Goal: Transaction & Acquisition: Subscribe to service/newsletter

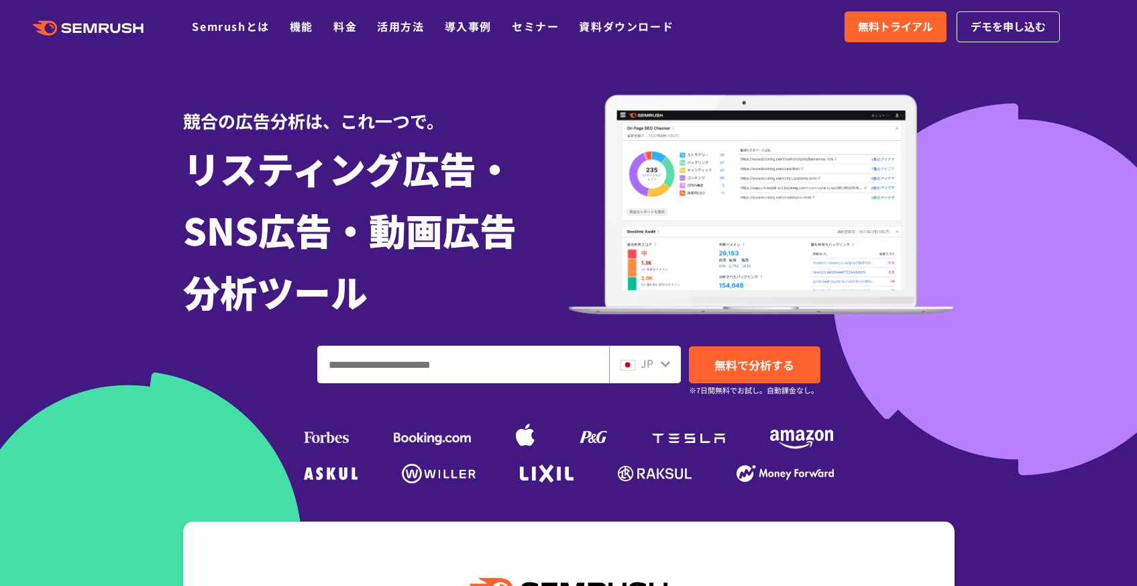
click at [462, 364] on input "ドメイン、キーワードまたはURLを入力してください" at bounding box center [463, 364] width 290 height 36
type input "****"
click at [751, 362] on span "無料で分析する" at bounding box center [754, 364] width 80 height 17
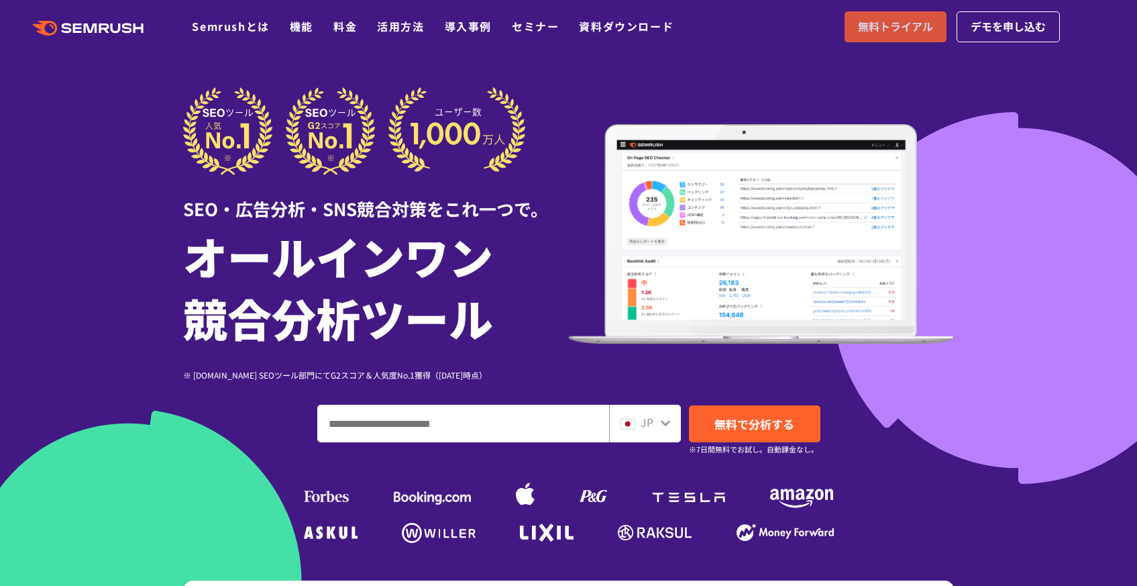
click at [861, 21] on span "無料トライアル" at bounding box center [895, 26] width 75 height 17
click at [476, 419] on input "ドメイン、キーワードまたはURLを入力してください" at bounding box center [463, 423] width 290 height 36
type input "****"
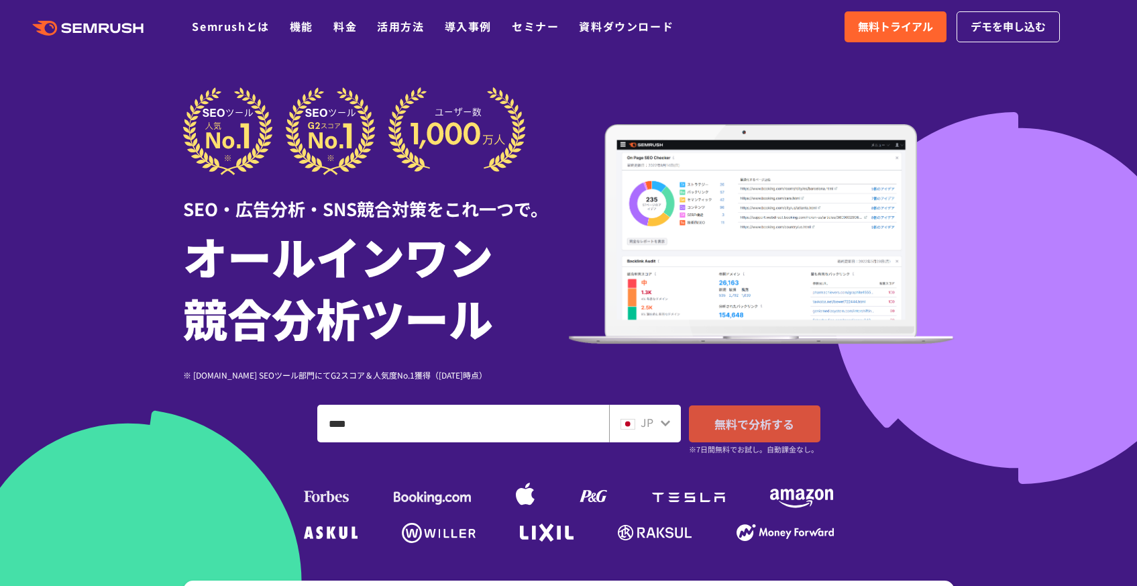
click at [780, 424] on span "無料で分析する" at bounding box center [754, 423] width 80 height 17
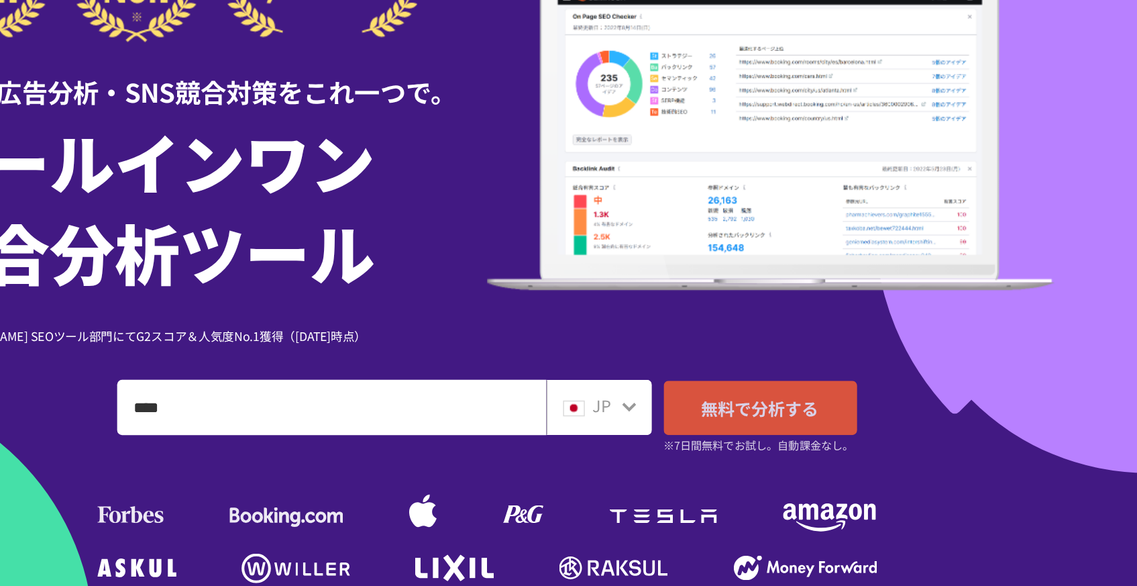
click at [748, 432] on link "無料で分析する" at bounding box center [754, 423] width 131 height 37
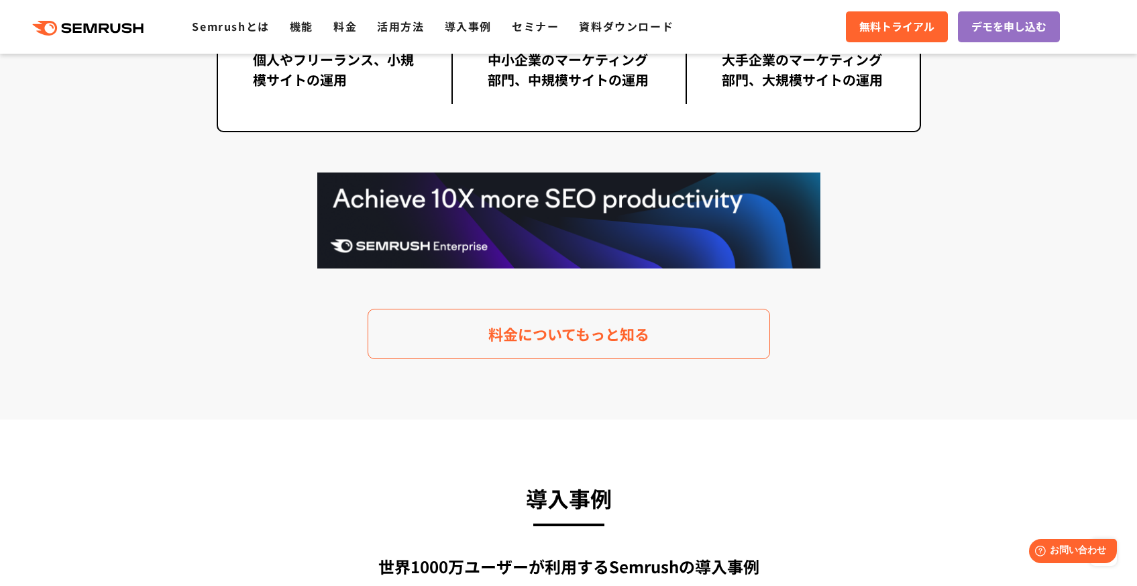
scroll to position [2708, 0]
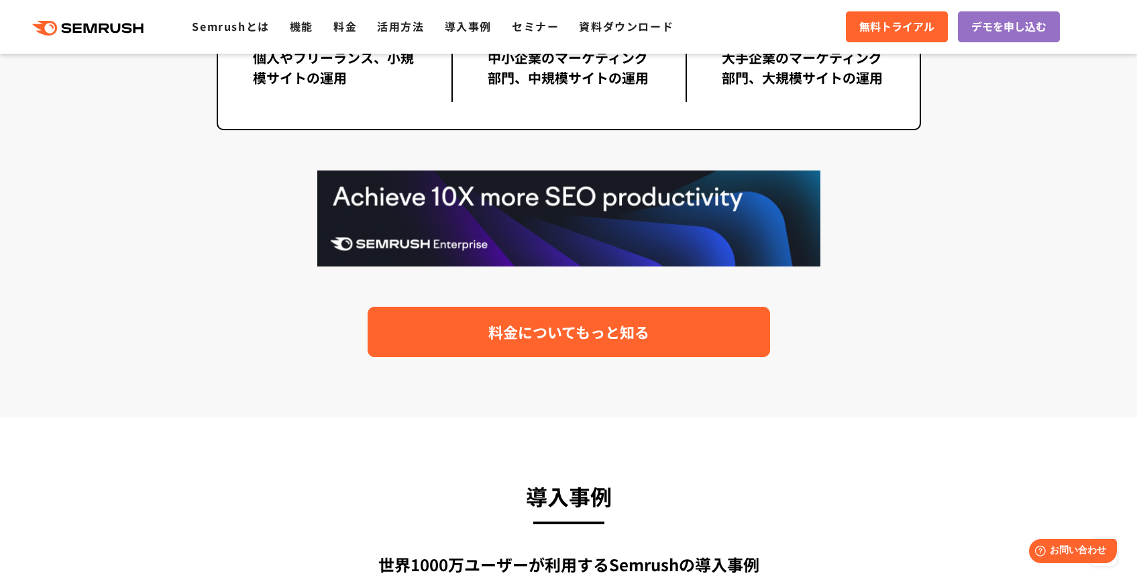
click at [596, 332] on span "料金についてもっと知る" at bounding box center [568, 331] width 161 height 23
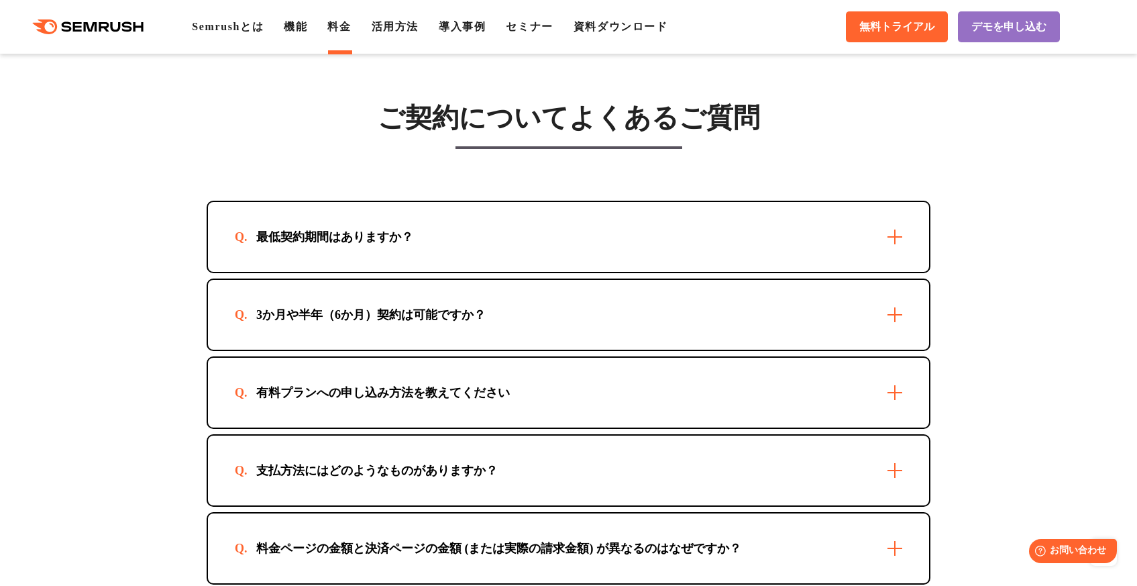
scroll to position [3758, 0]
click at [511, 393] on div "有料プランへの申し込み方法を教えてください" at bounding box center [383, 391] width 296 height 16
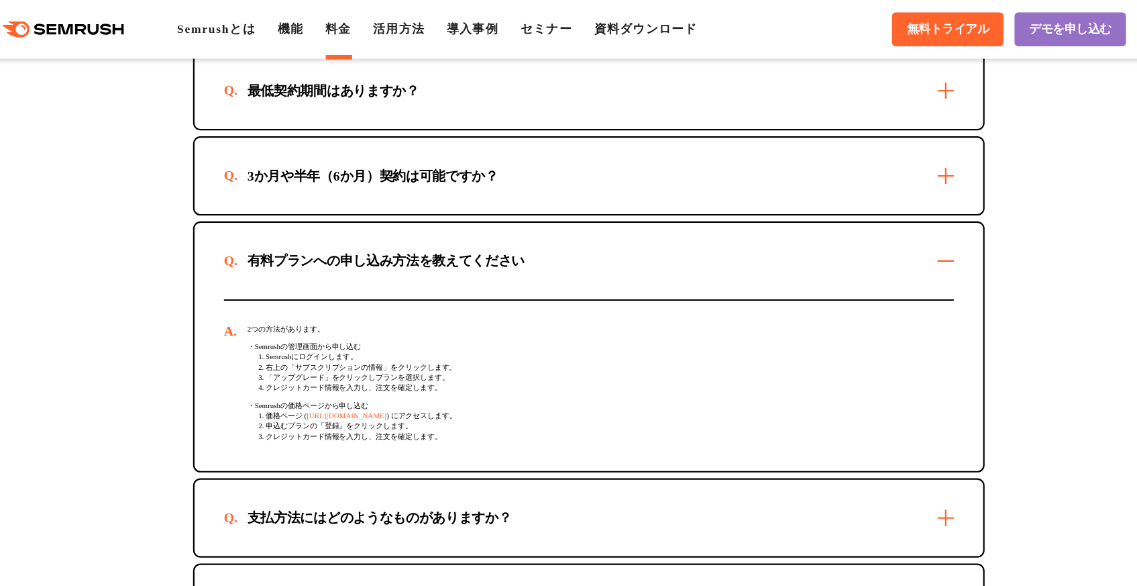
scroll to position [3869, 0]
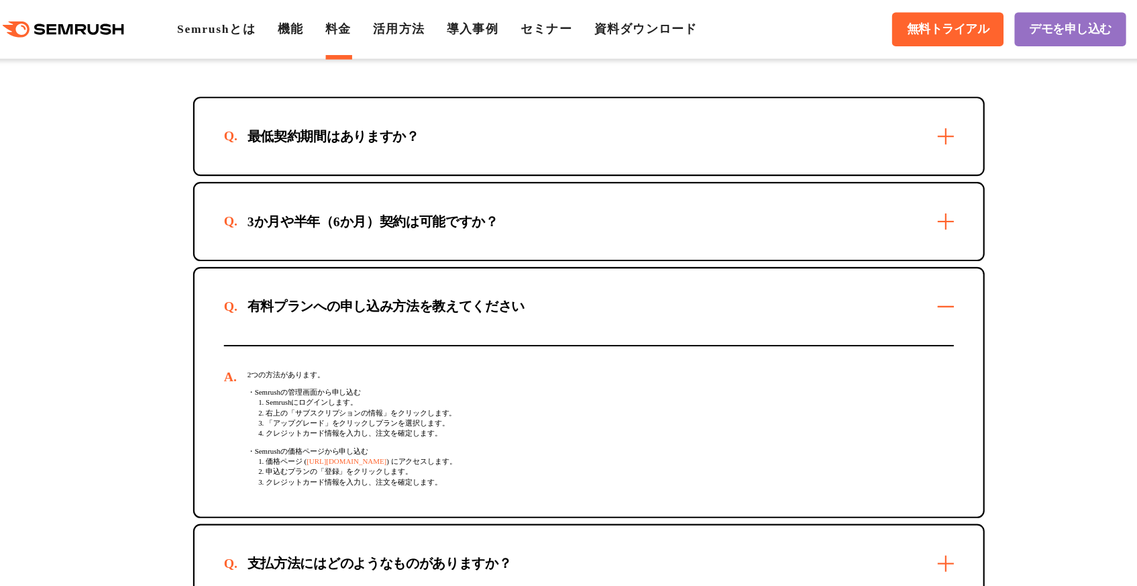
click at [404, 135] on div "最低契約期間はありますか？" at bounding box center [568, 125] width 721 height 70
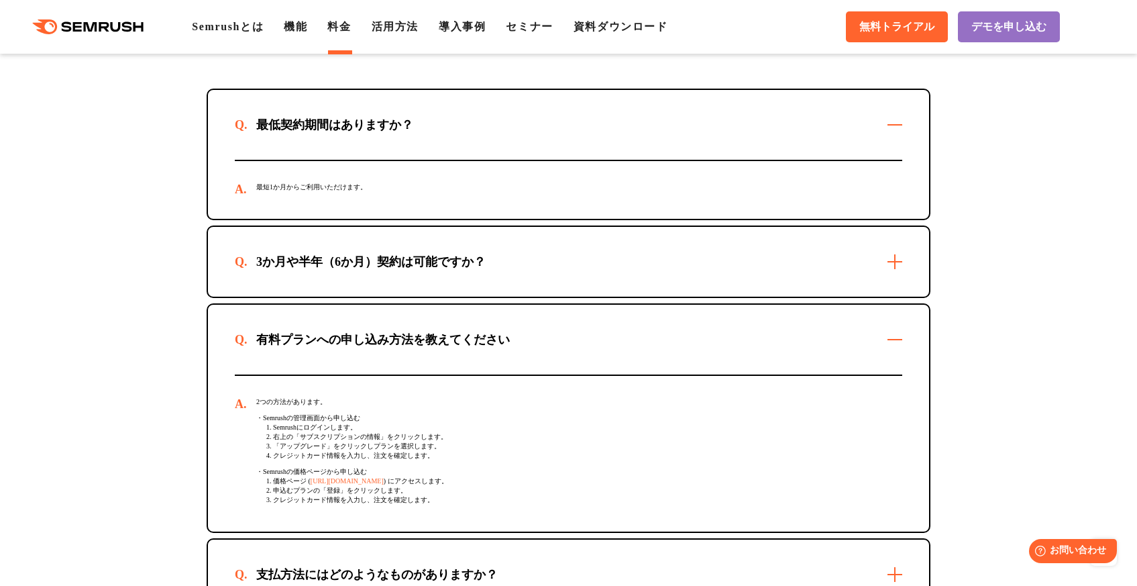
click at [401, 262] on div "3か月や半年（6か月）契約は可能ですか？" at bounding box center [371, 262] width 272 height 16
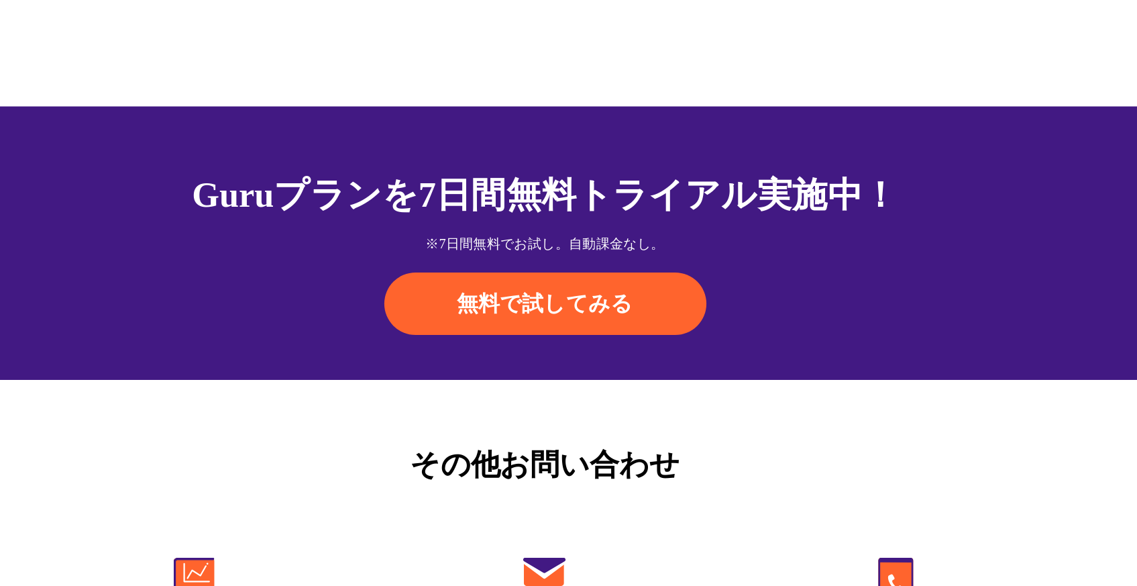
scroll to position [4435, 0]
